Goal: Transaction & Acquisition: Book appointment/travel/reservation

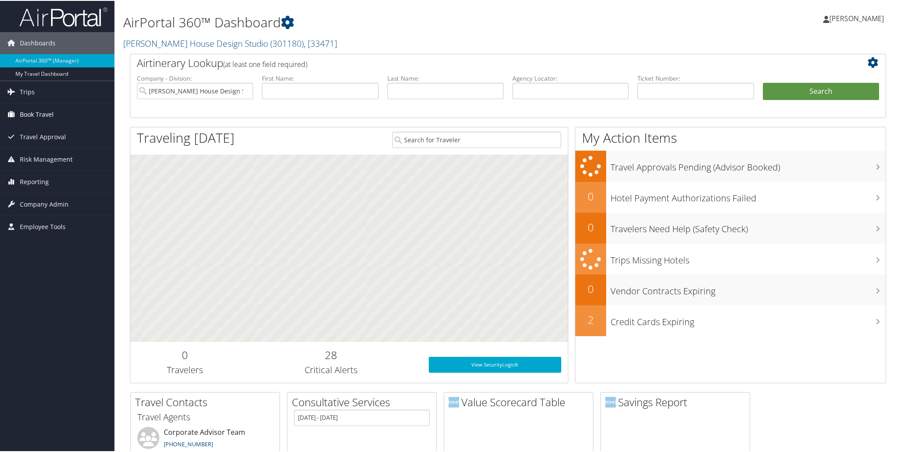
click at [42, 117] on span "Book Travel" at bounding box center [37, 114] width 34 height 22
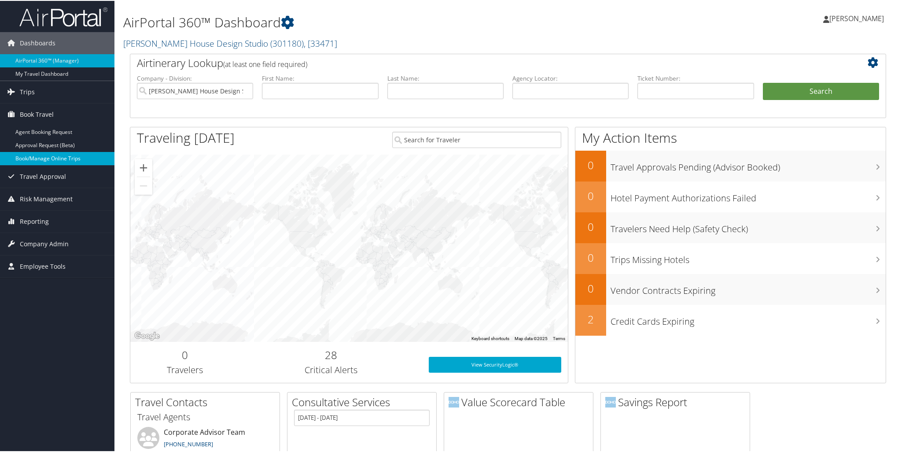
click at [44, 155] on link "Book/Manage Online Trips" at bounding box center [57, 157] width 114 height 13
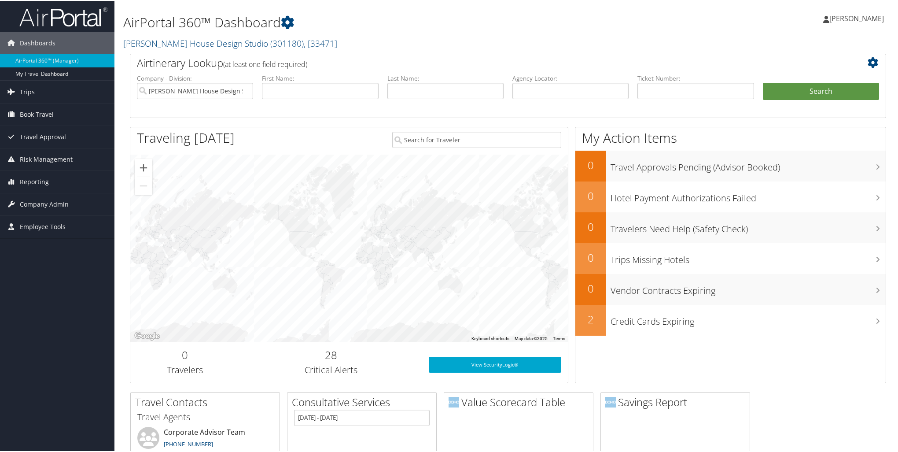
click at [857, 15] on span "[PERSON_NAME]" at bounding box center [856, 18] width 55 height 10
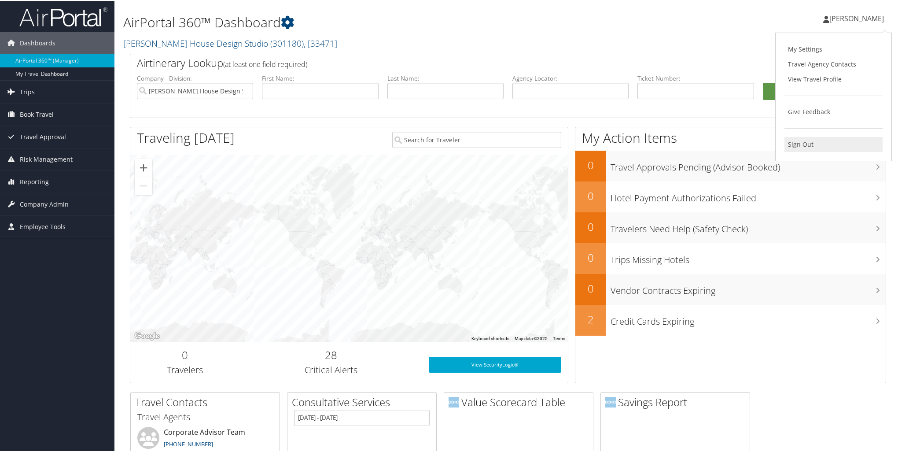
click at [786, 145] on link "Sign Out" at bounding box center [833, 143] width 98 height 15
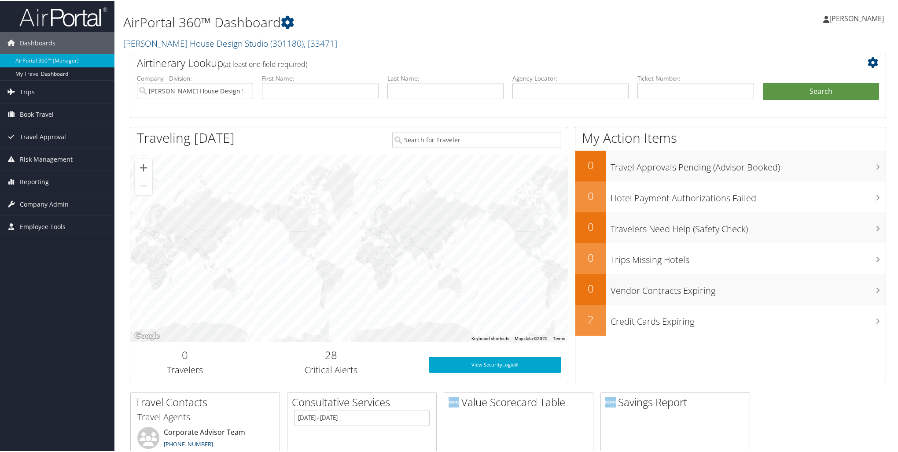
click at [849, 14] on span "[PERSON_NAME]" at bounding box center [856, 18] width 55 height 10
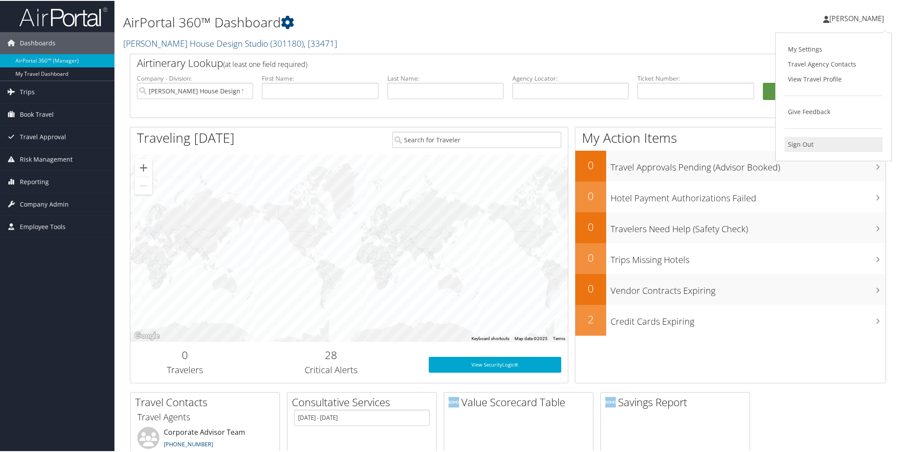
click at [809, 139] on link "Sign Out" at bounding box center [833, 143] width 98 height 15
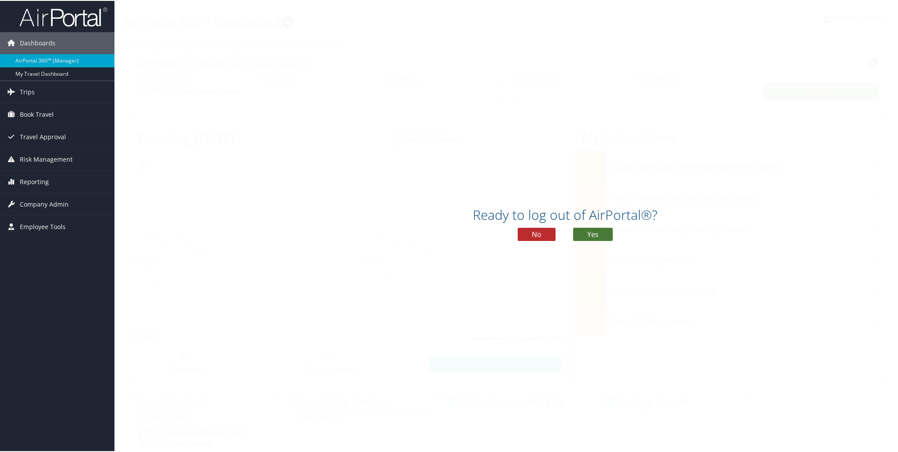
click at [604, 236] on button "Yes" at bounding box center [593, 233] width 40 height 13
